Goal: Information Seeking & Learning: Learn about a topic

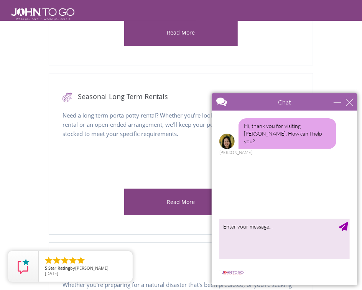
scroll to position [882, 0]
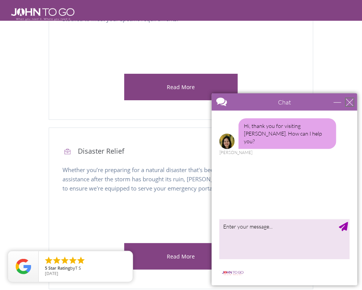
click at [351, 101] on div "close" at bounding box center [350, 102] width 8 height 8
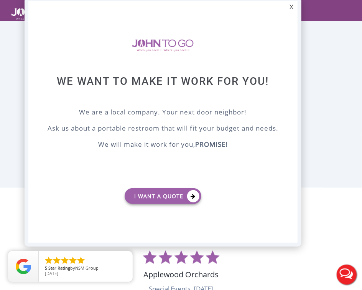
scroll to position [0, 0]
click at [296, 6] on div "X" at bounding box center [291, 7] width 12 height 13
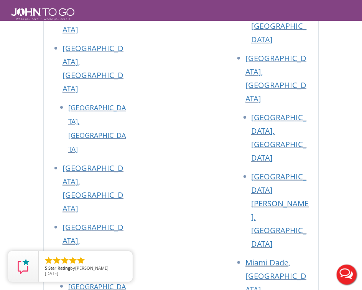
scroll to position [4910, 0]
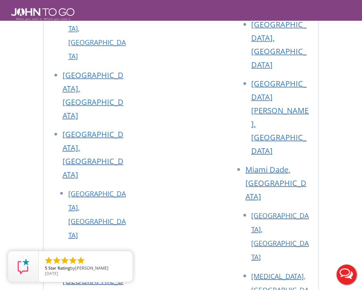
click at [93, 93] on section "Portable Toilet For Rent To support your search for a porta potty, [PERSON_NAME…" at bounding box center [181, 199] width 362 height 2050
click at [121, 101] on section "Portable Toilet For Rent To support your search for a porta potty, [PERSON_NAME…" at bounding box center [181, 199] width 362 height 2050
click at [123, 99] on section "Portable Toilet For Rent To support your search for a porta potty, [PERSON_NAME…" at bounding box center [181, 199] width 362 height 2050
